Goal: Task Accomplishment & Management: Manage account settings

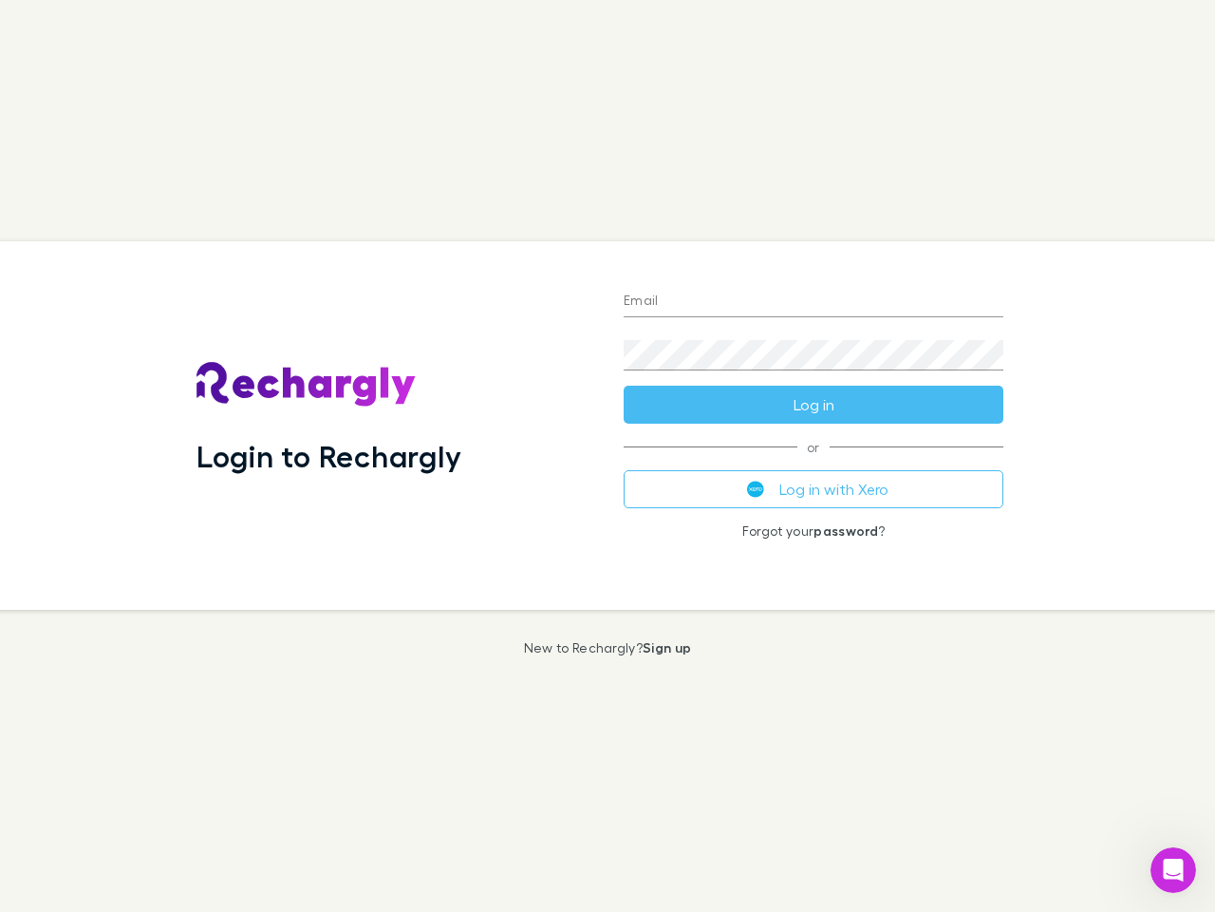
click at [608, 456] on div "Login to Rechargly" at bounding box center [394, 425] width 427 height 368
click at [814, 302] on input "Email" at bounding box center [814, 302] width 380 height 30
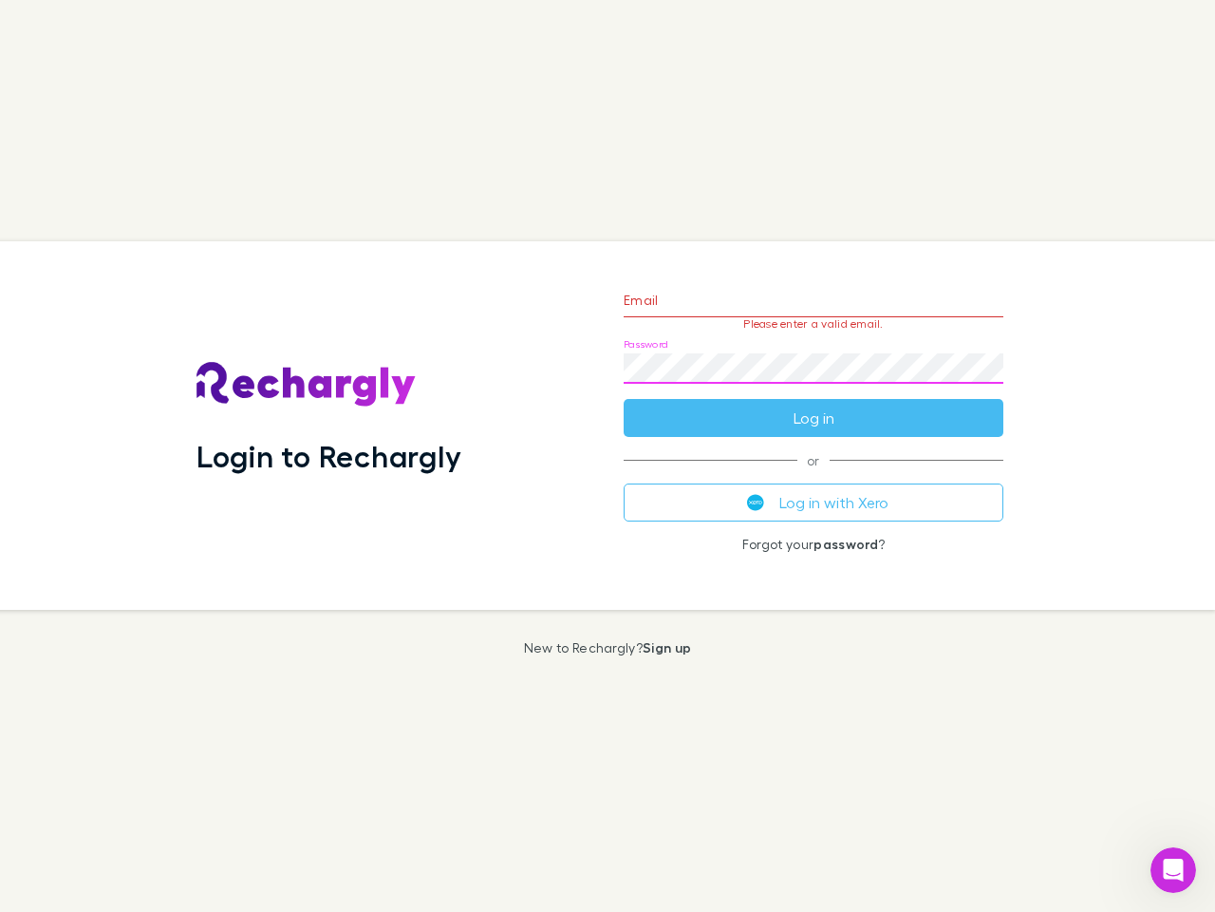
click at [814, 405] on form "Email Please enter a valid email. Password Log in" at bounding box center [814, 354] width 380 height 165
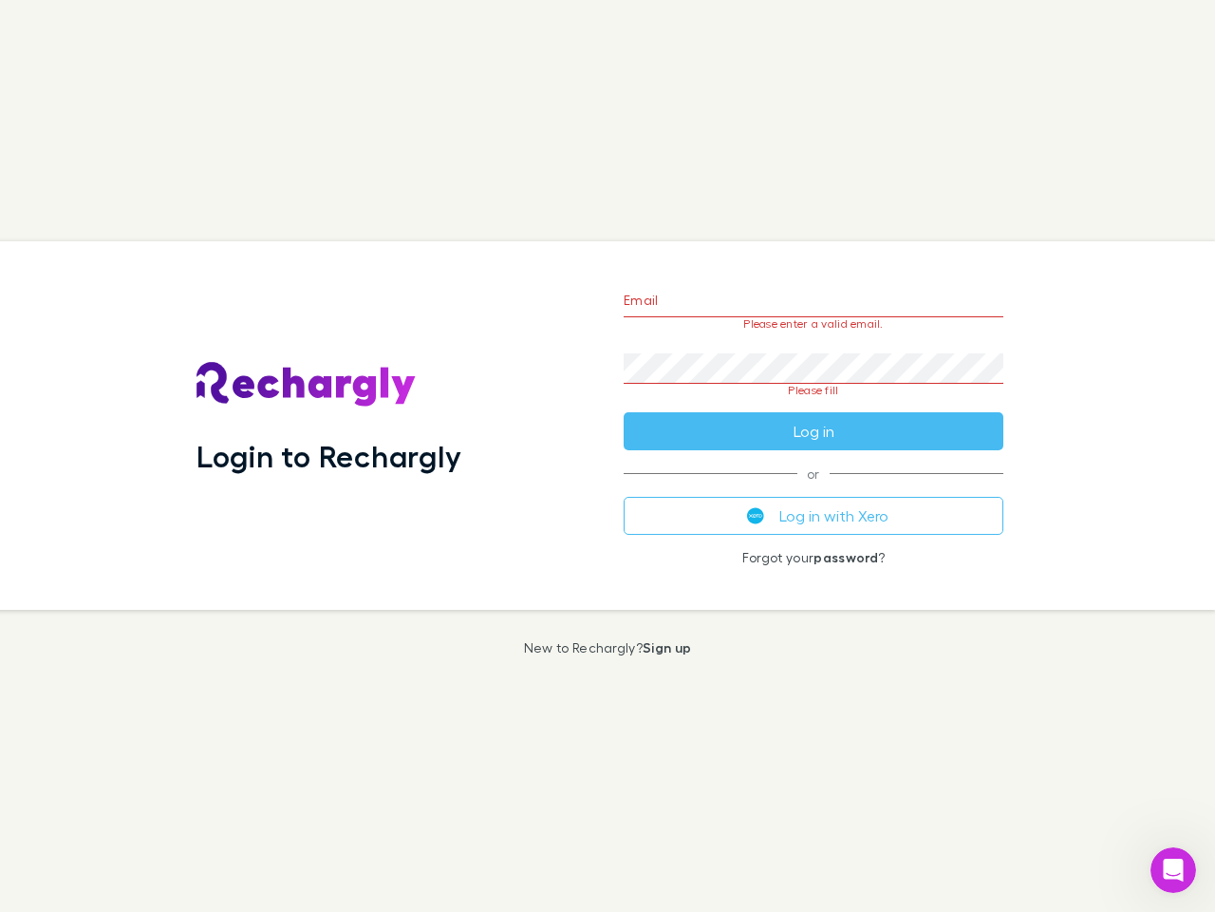
click at [814, 489] on div "Email Please enter a valid email. Password Please fill Log in or Log in with Xe…" at bounding box center [814, 425] width 410 height 368
